Goal: Task Accomplishment & Management: Manage account settings

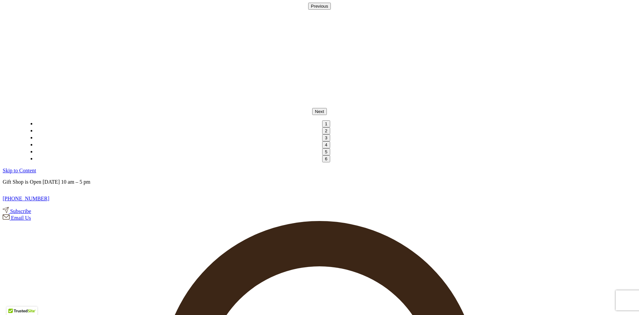
type input "bschloe"
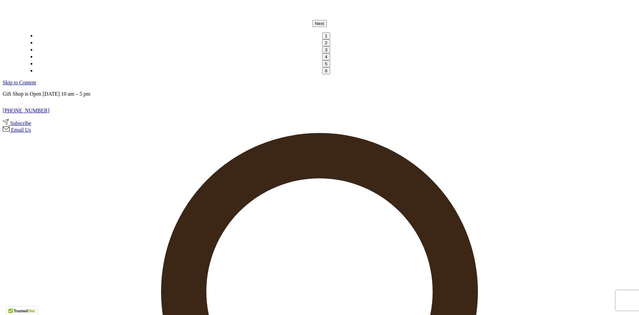
scroll to position [100, 0]
